Goal: Task Accomplishment & Management: Use online tool/utility

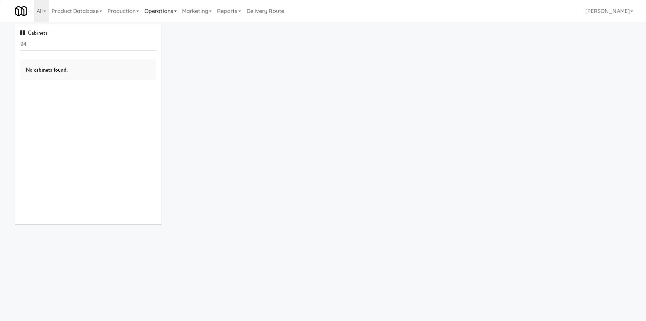
click at [150, 7] on link "Operations" at bounding box center [161, 11] width 38 height 22
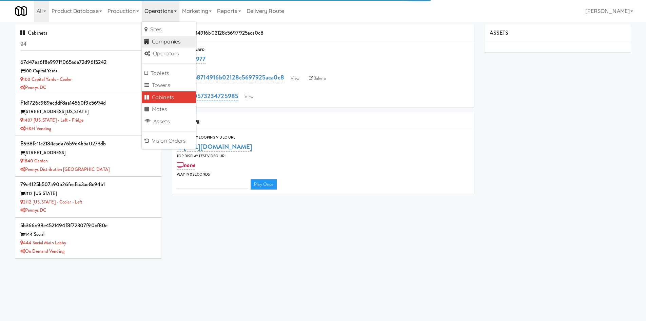
type input "3"
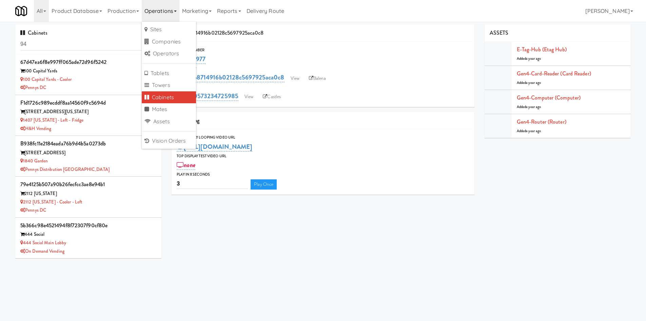
drag, startPoint x: 170, startPoint y: 97, endPoint x: 155, endPoint y: 91, distance: 16.3
click at [170, 97] on link "Cabinets" at bounding box center [169, 97] width 54 height 12
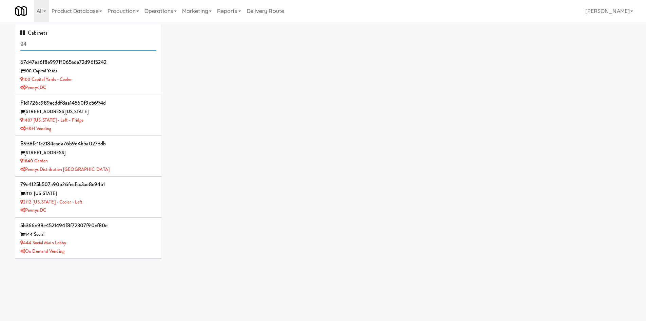
click at [66, 49] on input "94" at bounding box center [88, 44] width 136 height 13
type input "[MEDICAL_DATA]"
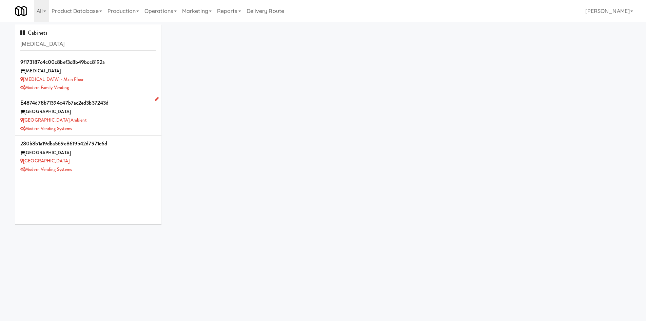
click at [113, 128] on div "Modern Vending Systems" at bounding box center [88, 128] width 136 height 8
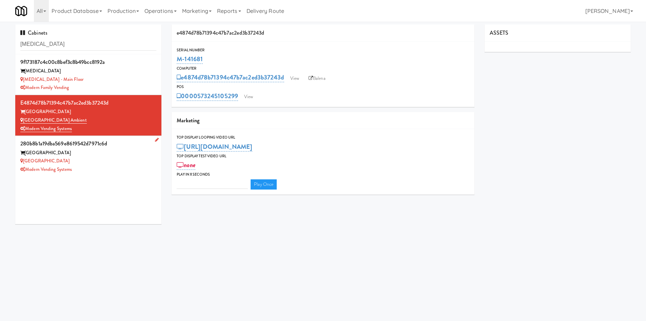
type input "3"
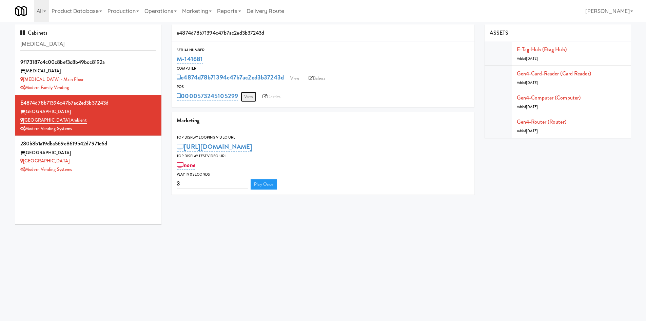
click at [247, 97] on link "View" at bounding box center [249, 97] width 16 height 10
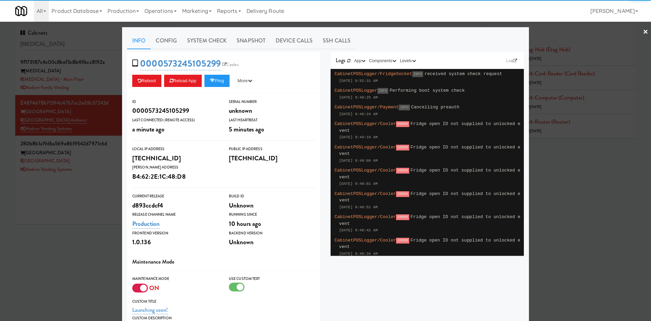
drag, startPoint x: 137, startPoint y: 287, endPoint x: 202, endPoint y: 285, distance: 64.5
click at [139, 287] on div at bounding box center [140, 287] width 16 height 9
click at [0, 0] on input "checkbox" at bounding box center [0, 0] width 0 height 0
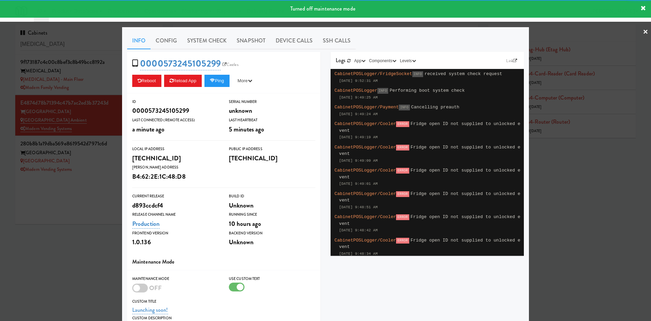
drag, startPoint x: 235, startPoint y: 293, endPoint x: 237, endPoint y: 290, distance: 3.5
click at [236, 293] on div "Use Custom Text" at bounding box center [272, 286] width 97 height 23
click at [237, 290] on div at bounding box center [237, 286] width 16 height 9
click at [0, 0] on input "checkbox" at bounding box center [0, 0] width 0 height 0
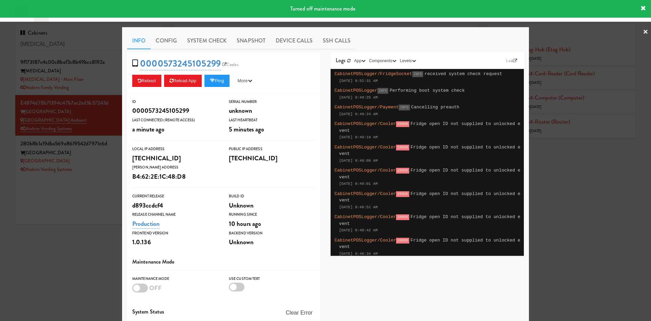
click at [70, 286] on div at bounding box center [325, 160] width 651 height 321
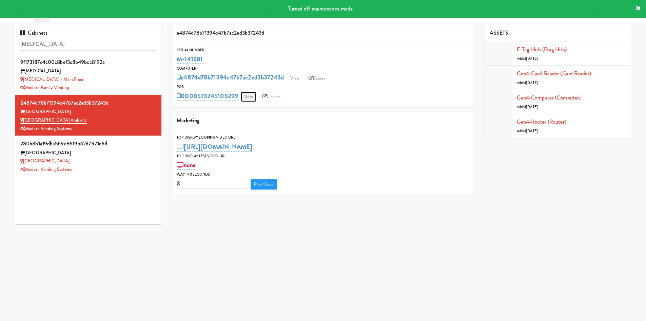
click at [256, 95] on link "View" at bounding box center [249, 97] width 16 height 10
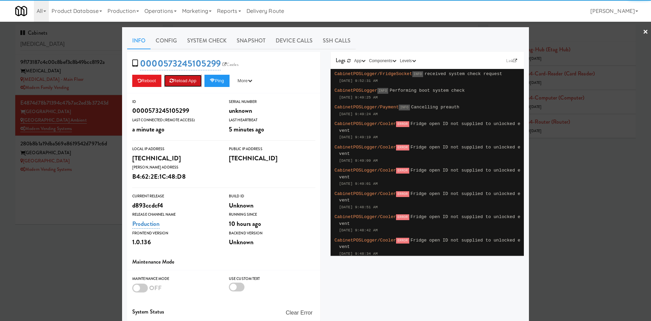
click at [190, 86] on button "Reload App" at bounding box center [183, 81] width 38 height 12
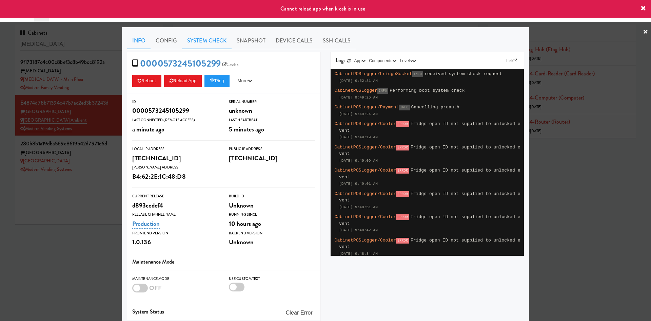
click at [212, 43] on link "System Check" at bounding box center [207, 40] width 50 height 17
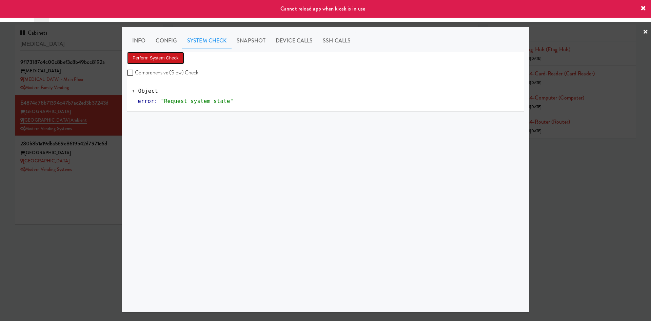
click at [150, 59] on button "Perform System Check" at bounding box center [155, 58] width 57 height 12
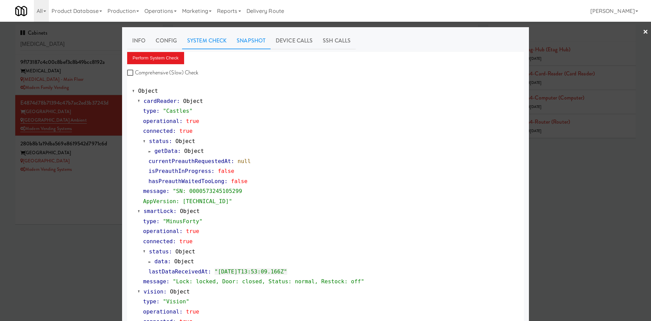
click at [257, 38] on link "Snapshot" at bounding box center [251, 40] width 39 height 17
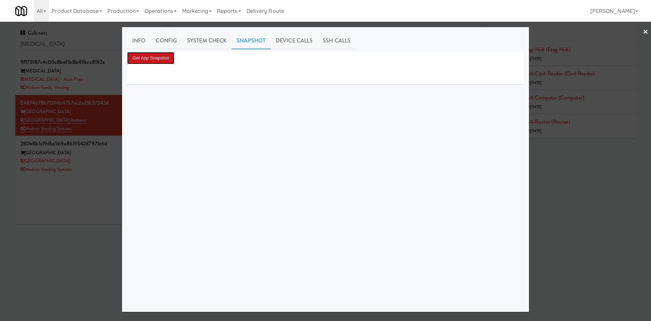
click at [144, 57] on button "Get App Snapshot" at bounding box center [150, 58] width 47 height 12
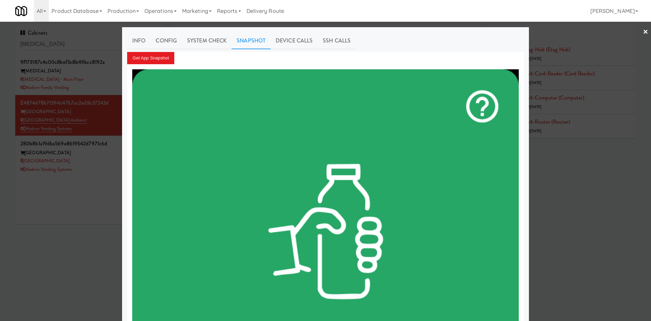
click at [64, 220] on div at bounding box center [325, 160] width 651 height 321
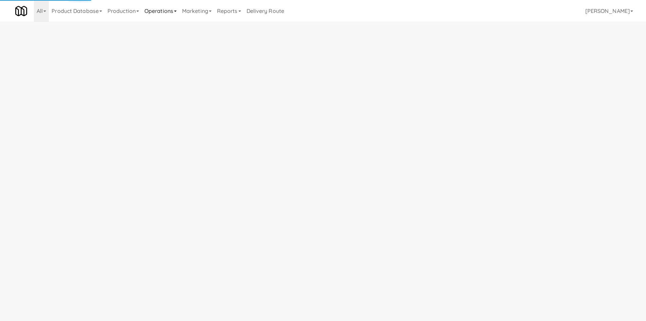
click at [166, 9] on link "Operations" at bounding box center [161, 11] width 38 height 22
click at [183, 97] on link "Cabinets" at bounding box center [169, 97] width 54 height 12
type input "9"
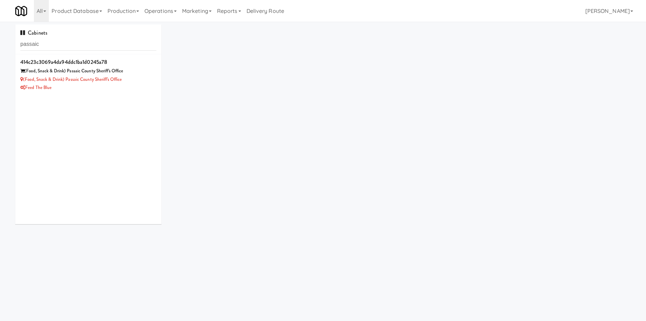
type input "passaic"
click at [133, 86] on div "Feed The Blue" at bounding box center [88, 87] width 136 height 8
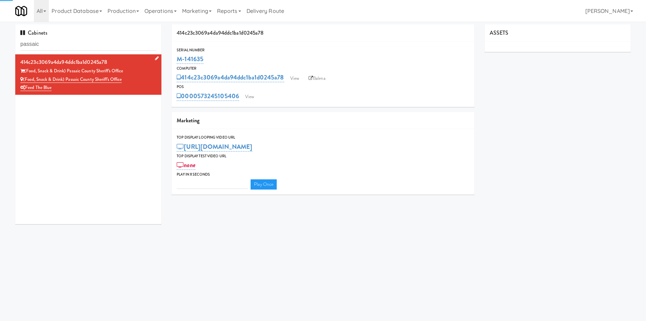
type input "3"
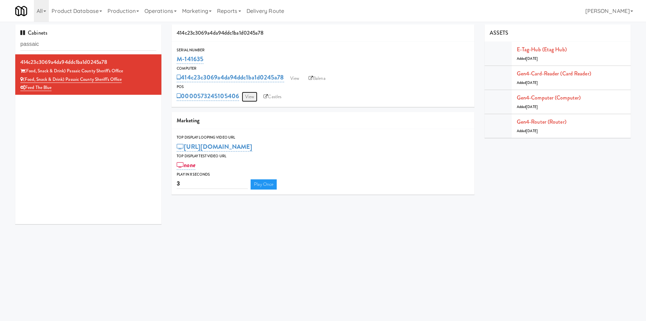
click at [249, 95] on link "View" at bounding box center [250, 97] width 16 height 10
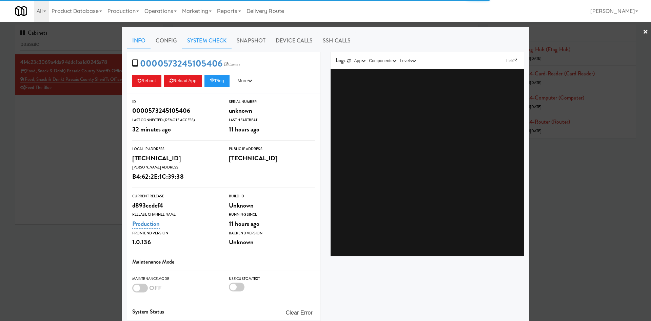
click at [207, 39] on link "System Check" at bounding box center [207, 40] width 50 height 17
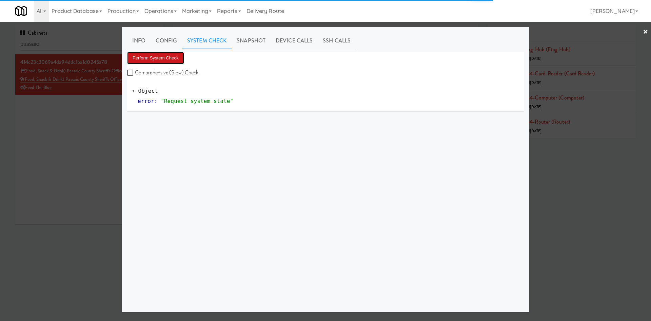
click at [159, 59] on button "Perform System Check" at bounding box center [155, 58] width 57 height 12
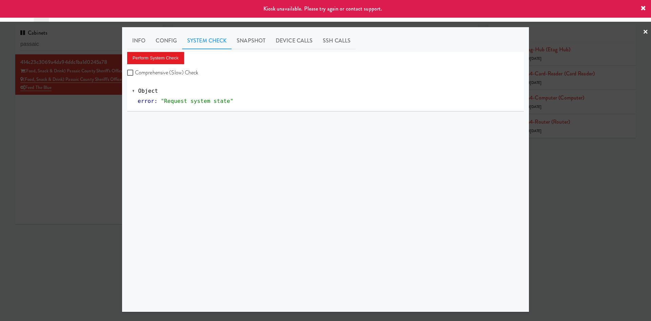
click at [127, 41] on div "Info Config System Check Snapshot Device Calls SSH Calls Perform System Check C…" at bounding box center [325, 169] width 407 height 284
click at [133, 42] on link "Info" at bounding box center [138, 40] width 23 height 17
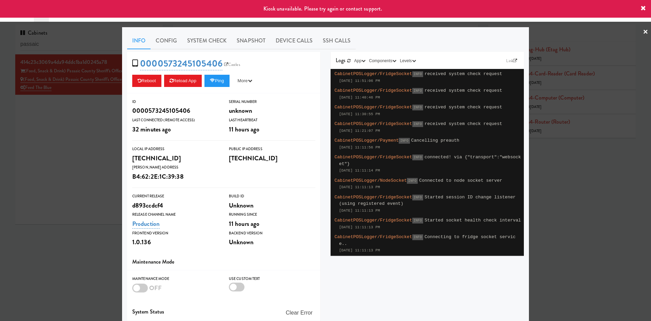
click at [76, 143] on div at bounding box center [325, 160] width 651 height 321
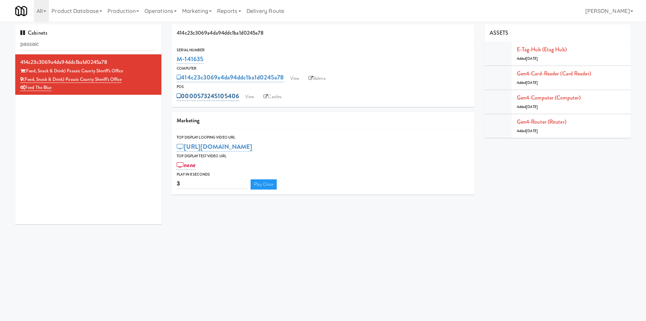
drag, startPoint x: 193, startPoint y: 86, endPoint x: 239, endPoint y: 94, distance: 46.3
click at [239, 94] on div "POS 0000573245105406 View Castles" at bounding box center [323, 92] width 303 height 18
copy div "0000573245105406"
click at [303, 81] on link "View" at bounding box center [295, 78] width 16 height 10
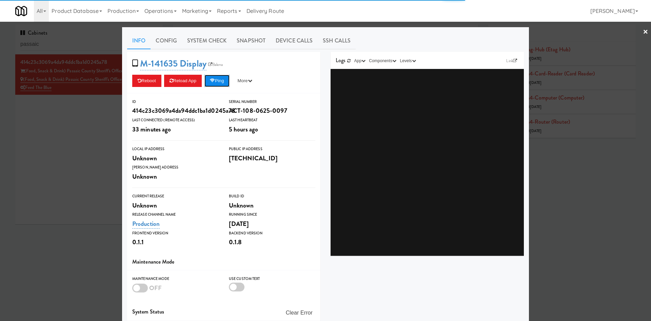
click at [217, 81] on button "Ping" at bounding box center [217, 81] width 25 height 12
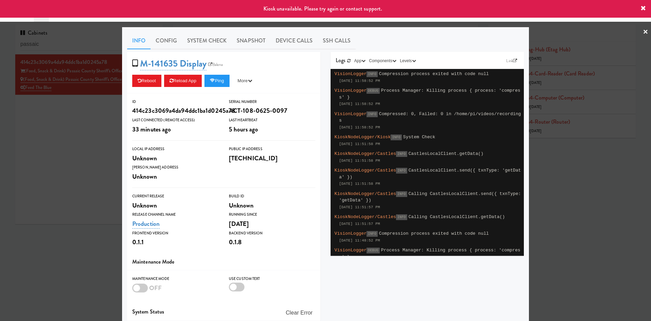
drag, startPoint x: 49, startPoint y: 136, endPoint x: 244, endPoint y: 78, distance: 203.5
click at [49, 136] on div at bounding box center [325, 160] width 651 height 321
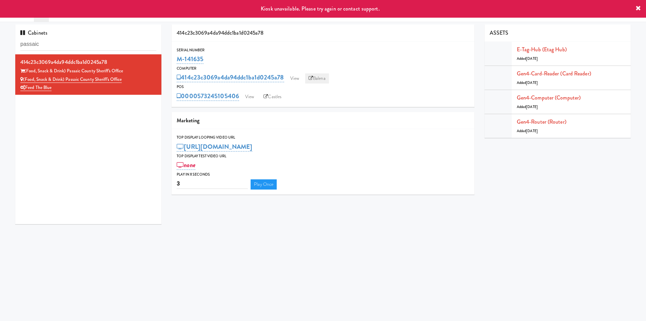
click at [315, 76] on link "Balena" at bounding box center [317, 78] width 24 height 10
